Goal: Task Accomplishment & Management: Use online tool/utility

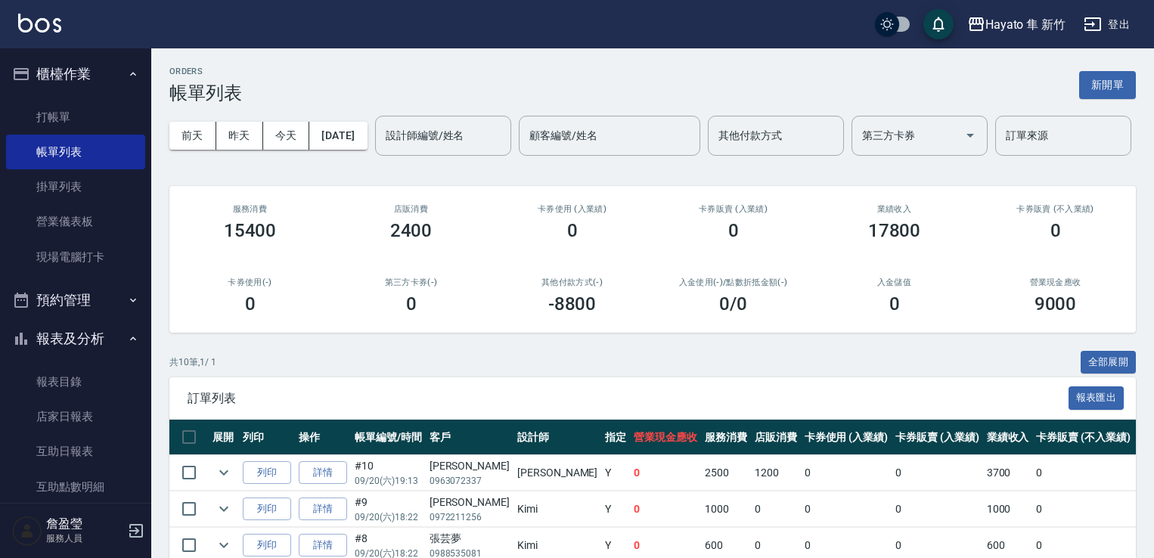
scroll to position [76, 0]
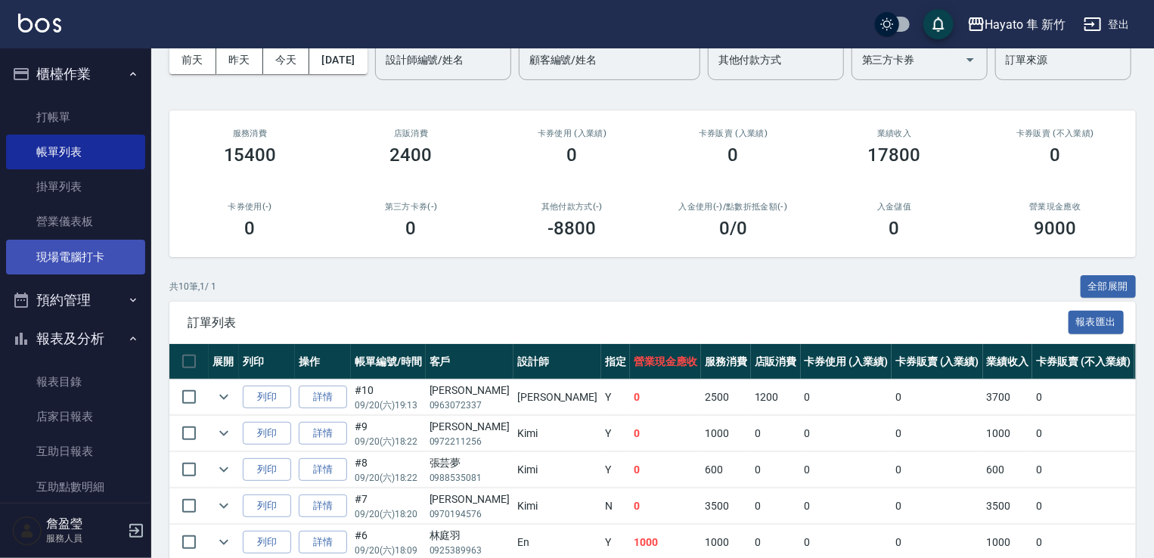
click at [94, 249] on link "現場電腦打卡" at bounding box center [75, 257] width 139 height 35
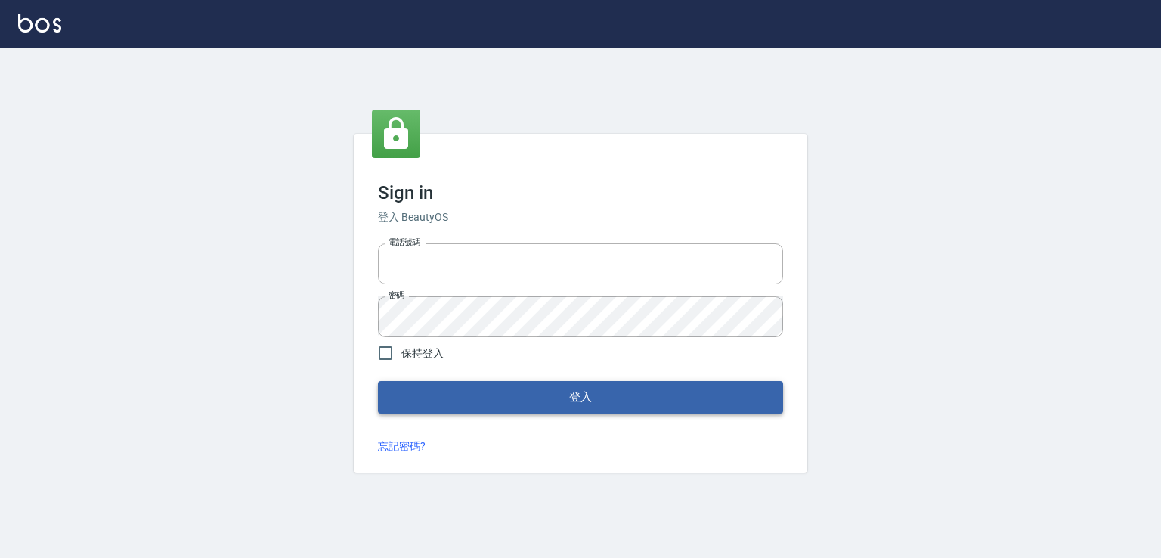
type input "0982132488"
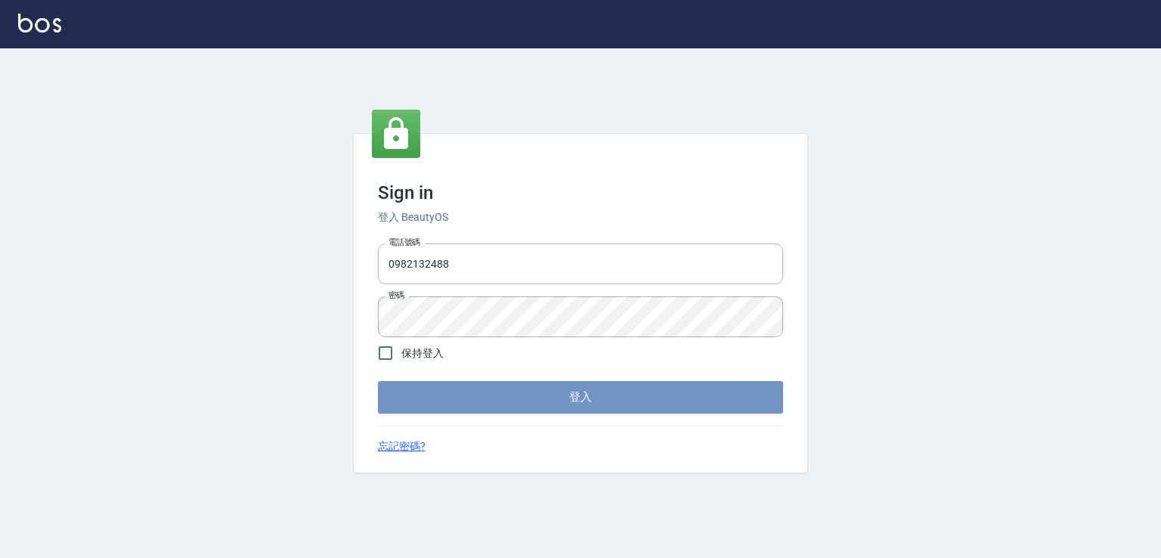
click at [517, 395] on button "登入" at bounding box center [580, 397] width 405 height 32
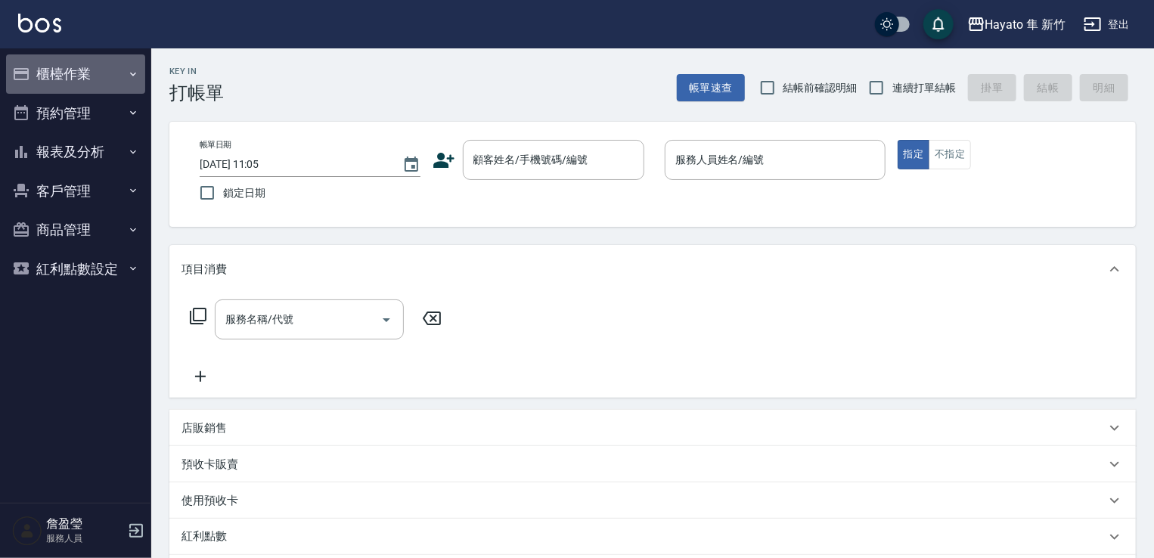
click at [94, 62] on button "櫃檯作業" at bounding box center [75, 73] width 139 height 39
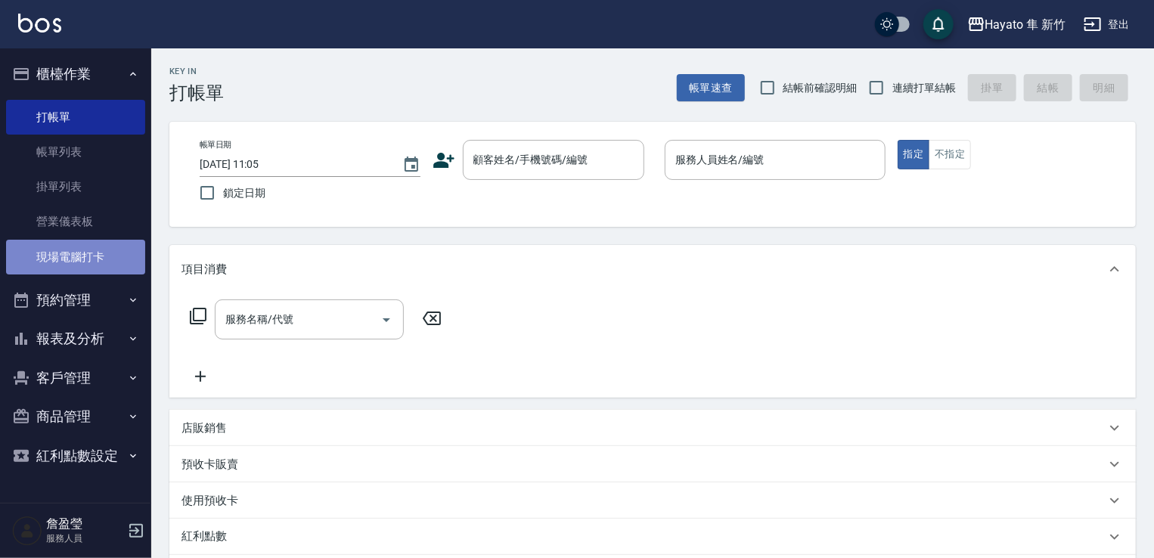
click at [134, 246] on link "現場電腦打卡" at bounding box center [75, 257] width 139 height 35
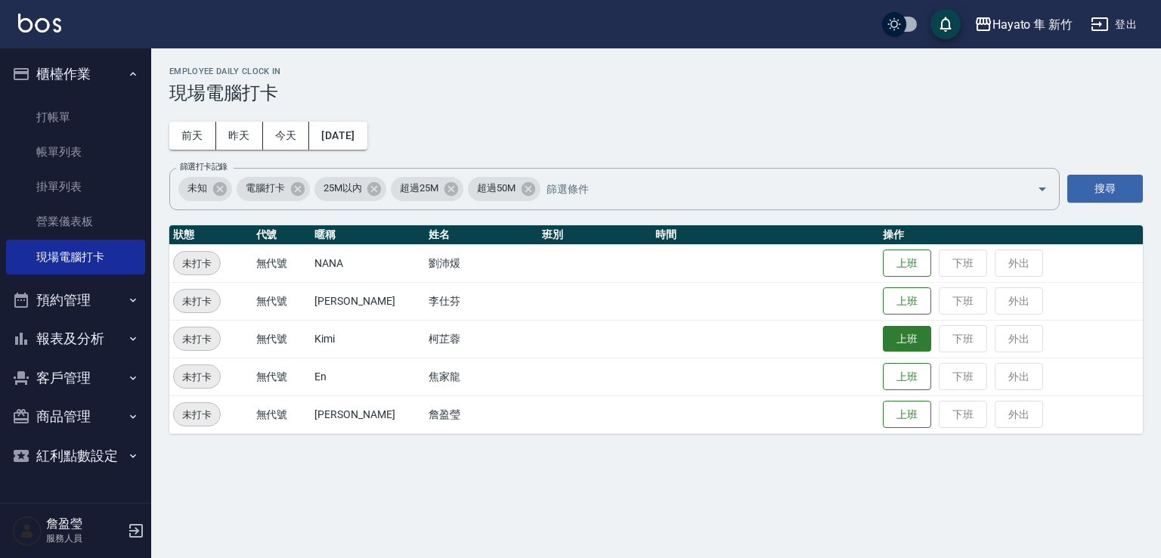
drag, startPoint x: 891, startPoint y: 345, endPoint x: 912, endPoint y: 295, distance: 54.6
click at [893, 344] on button "上班" at bounding box center [907, 339] width 48 height 28
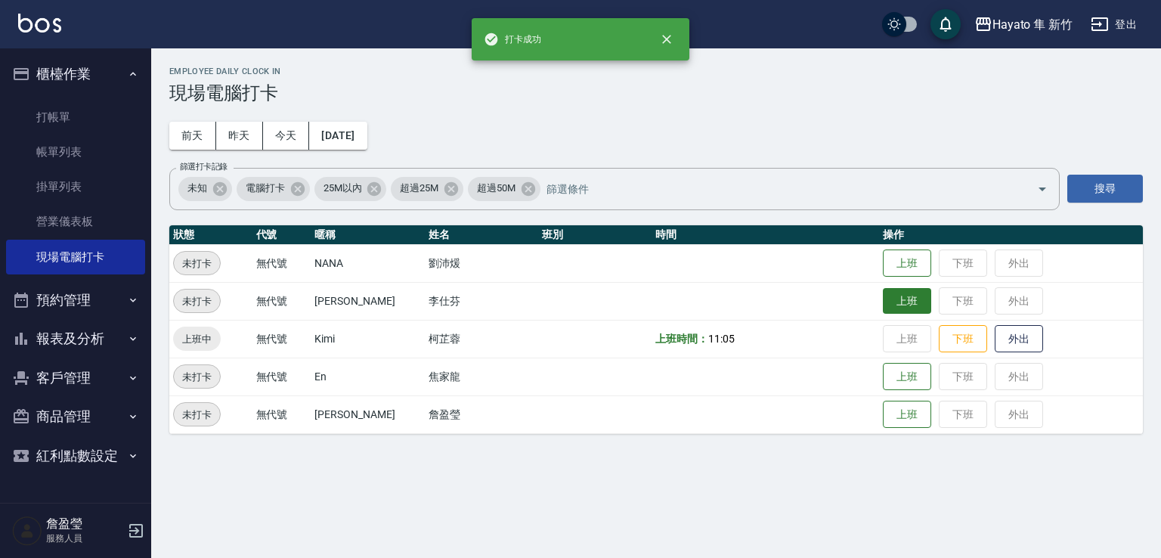
drag, startPoint x: 910, startPoint y: 283, endPoint x: 903, endPoint y: 291, distance: 10.2
click at [907, 289] on td "上班 下班 外出" at bounding box center [1011, 301] width 264 height 38
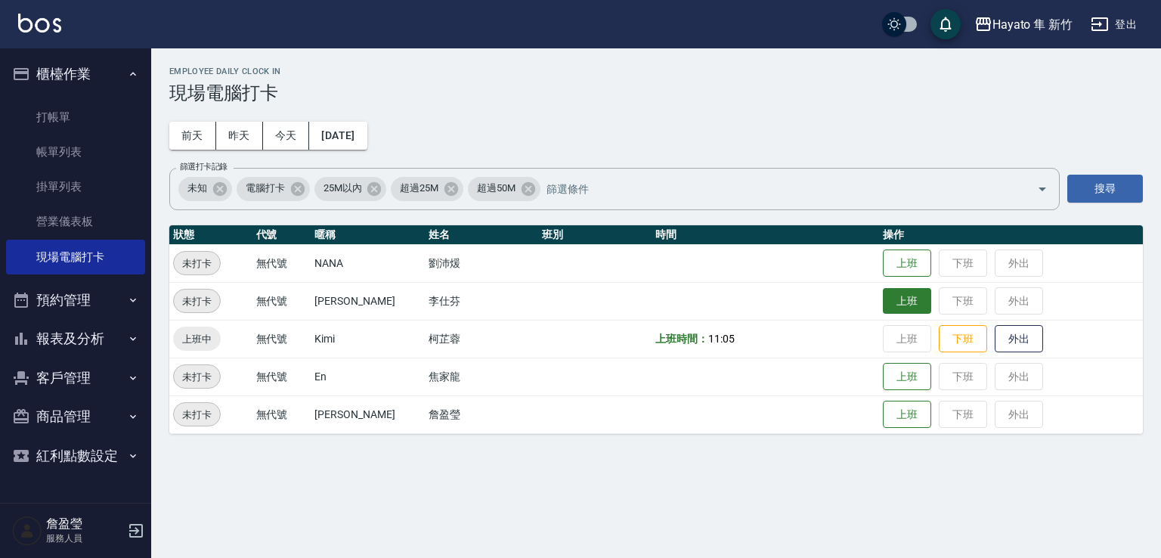
click at [897, 296] on button "上班" at bounding box center [907, 301] width 48 height 26
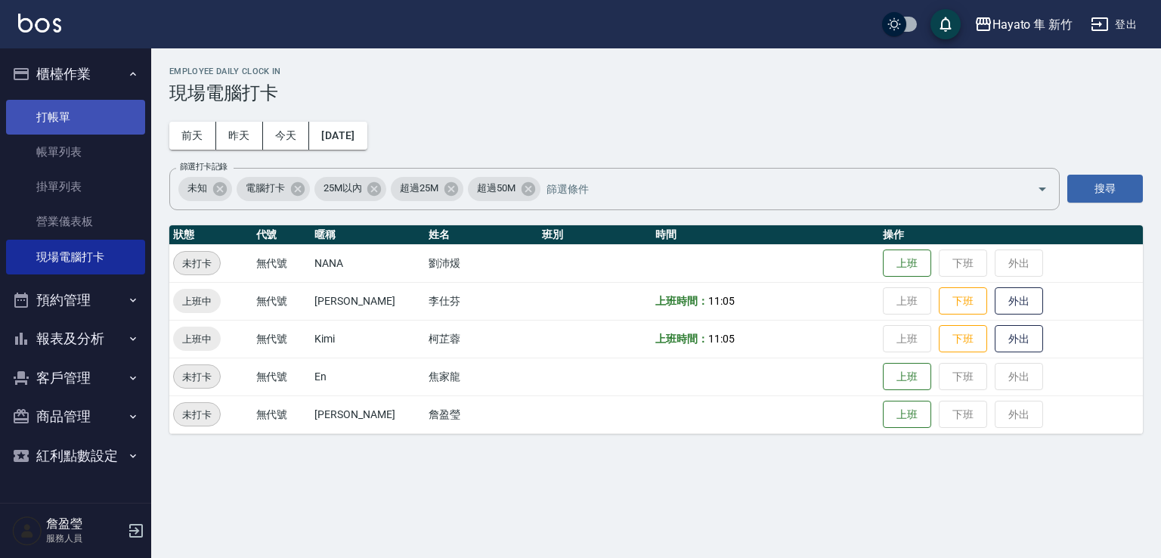
click at [11, 125] on link "打帳單" at bounding box center [75, 117] width 139 height 35
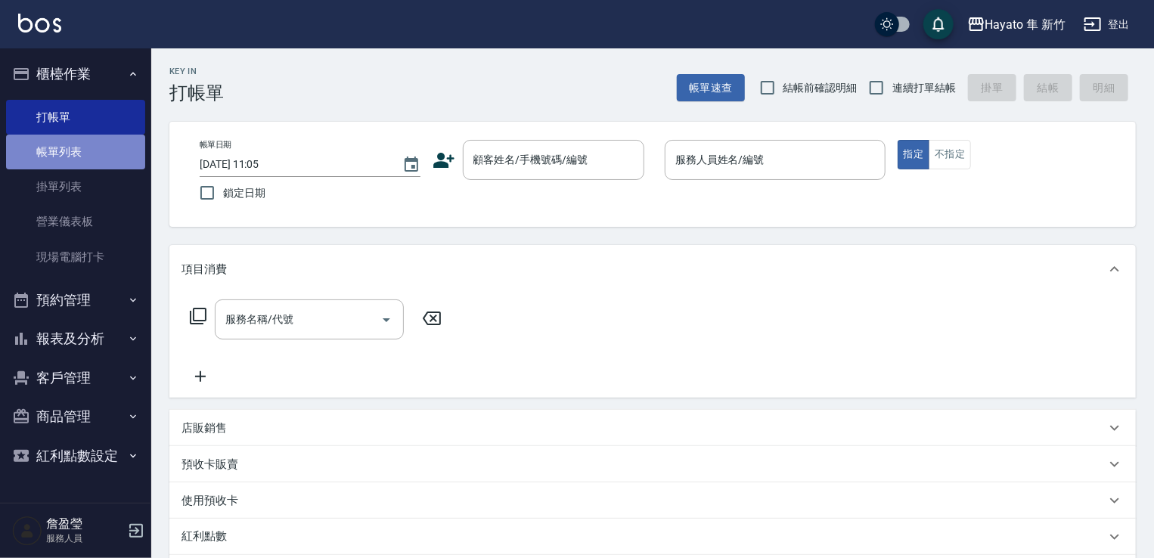
click at [86, 155] on link "帳單列表" at bounding box center [75, 152] width 139 height 35
